Goal: Task Accomplishment & Management: Complete application form

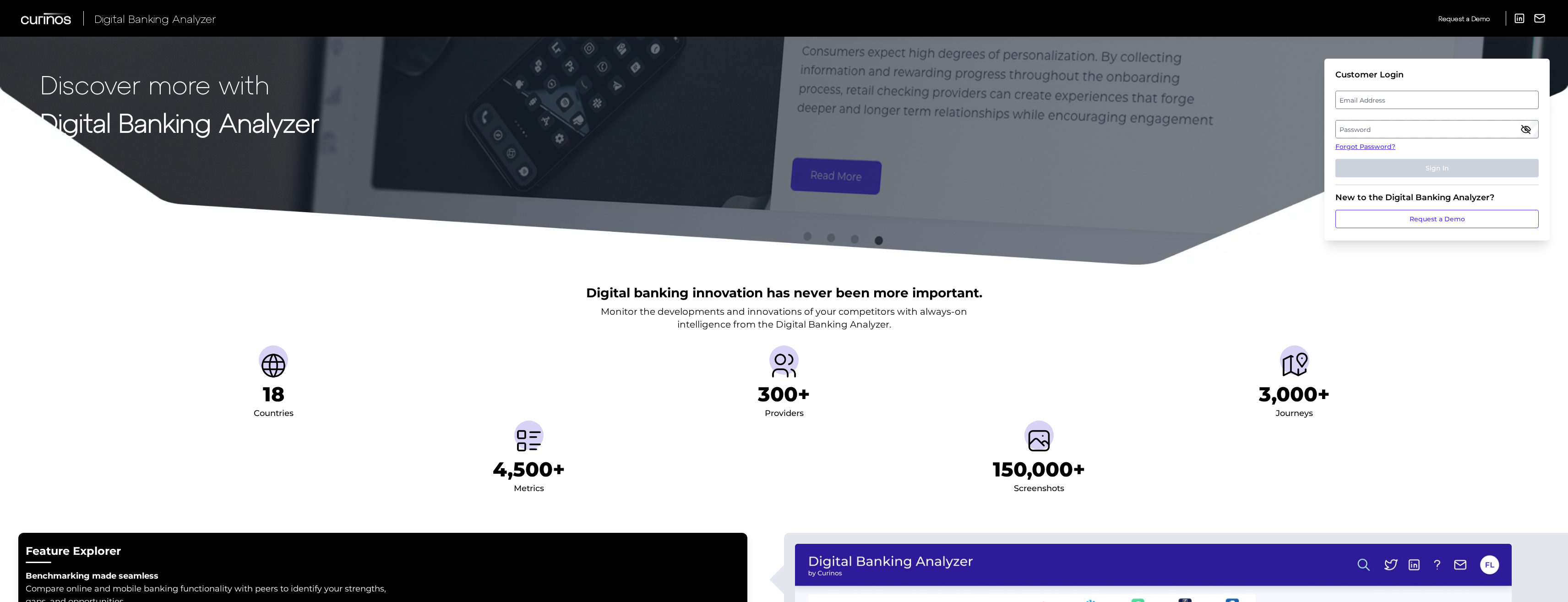
click at [1421, 102] on label "Email Address" at bounding box center [1437, 99] width 202 height 16
click at [1421, 102] on input "email" at bounding box center [1437, 100] width 203 height 18
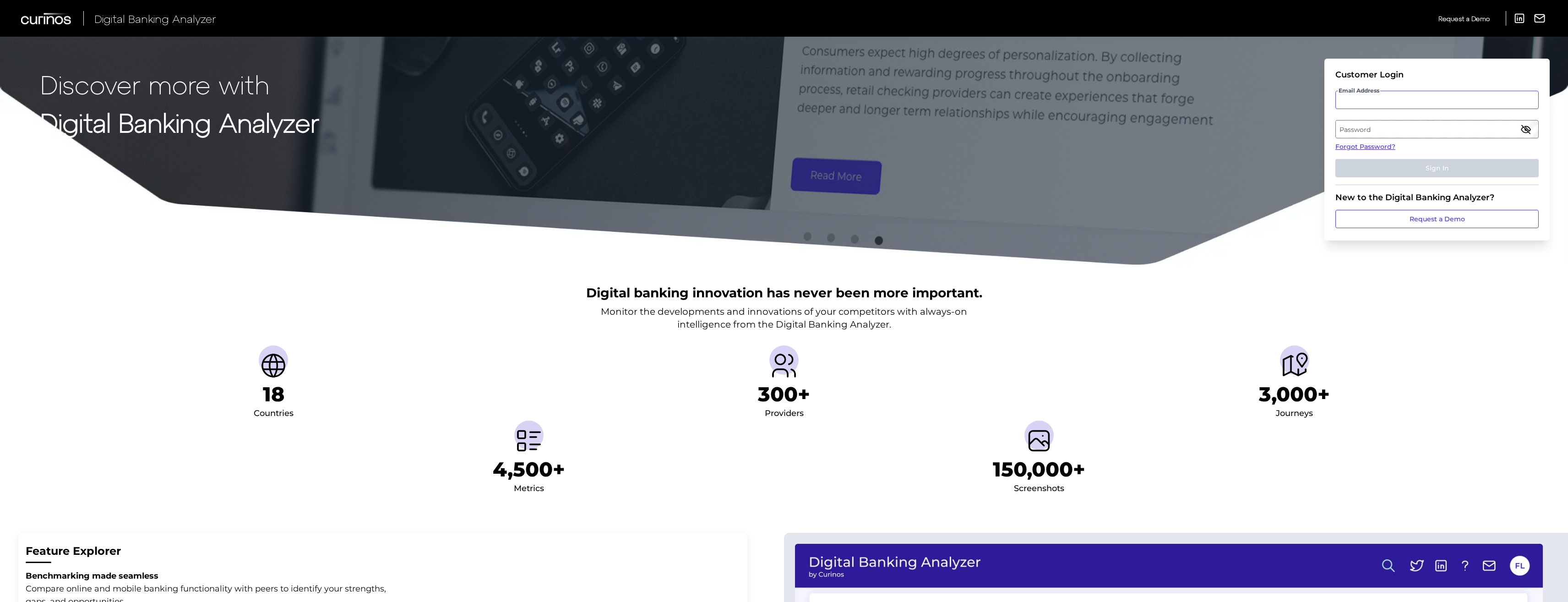
click at [1377, 101] on input "Email Address" at bounding box center [1437, 100] width 203 height 18
click at [1380, 89] on span "Email Address" at bounding box center [1359, 91] width 43 height 7
click at [1380, 91] on input "claire" at bounding box center [1437, 100] width 203 height 18
drag, startPoint x: 1382, startPoint y: 97, endPoint x: 1377, endPoint y: 105, distance: 9.4
click at [1382, 97] on input "claire" at bounding box center [1437, 100] width 203 height 18
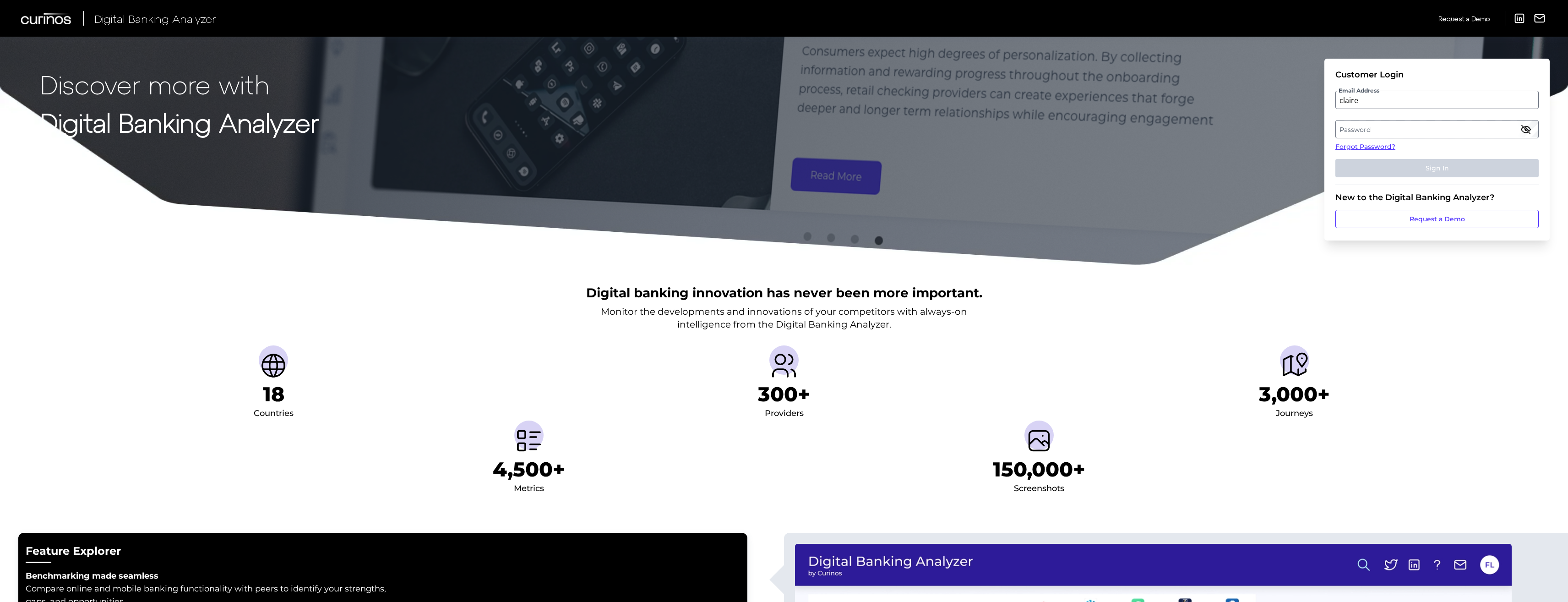
click at [1348, 127] on label "Password" at bounding box center [1437, 129] width 202 height 16
click at [1379, 103] on input "claire" at bounding box center [1437, 100] width 203 height 18
type input "[PERSON_NAME][EMAIL_ADDRESS][PERSON_NAME][DOMAIN_NAME]"
click at [1371, 127] on label "Password" at bounding box center [1437, 129] width 202 height 16
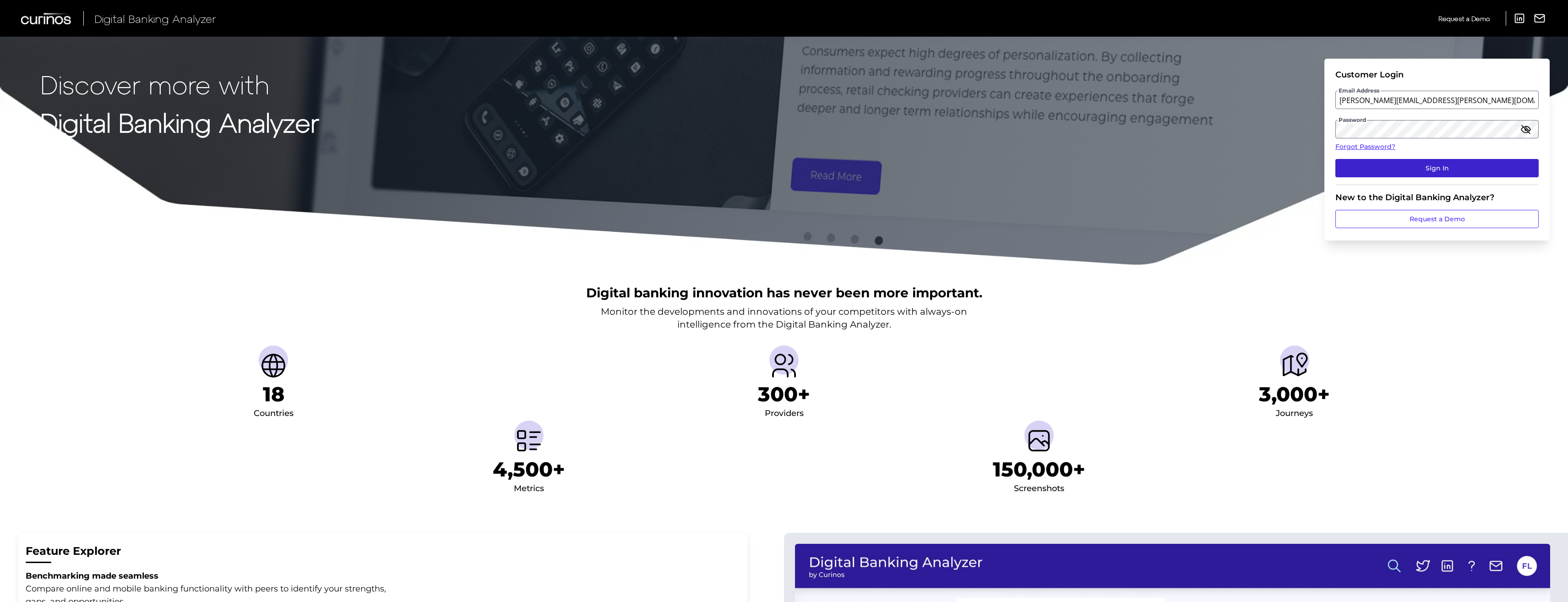
click at [1392, 173] on button "Sign In" at bounding box center [1437, 168] width 203 height 18
